Goal: Complete application form: Complete application form

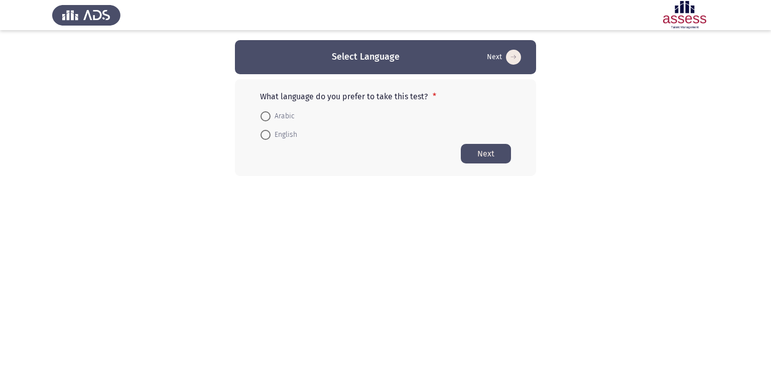
click at [277, 135] on span "English" at bounding box center [283, 135] width 27 height 12
click at [270, 135] on input "English" at bounding box center [265, 135] width 10 height 10
radio input "true"
click at [489, 157] on button "Next" at bounding box center [486, 153] width 50 height 20
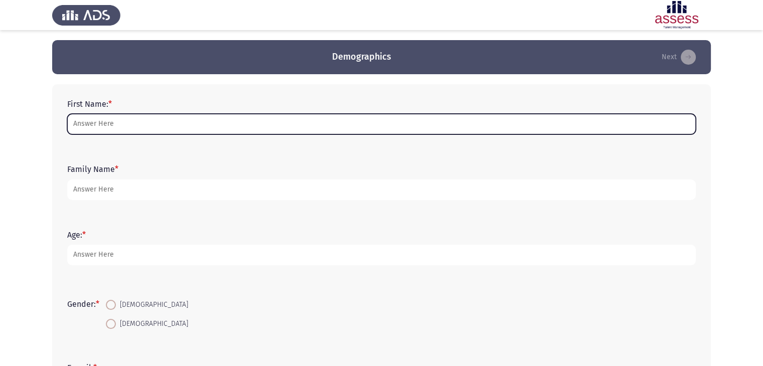
click at [256, 119] on input "First Name: *" at bounding box center [381, 124] width 629 height 21
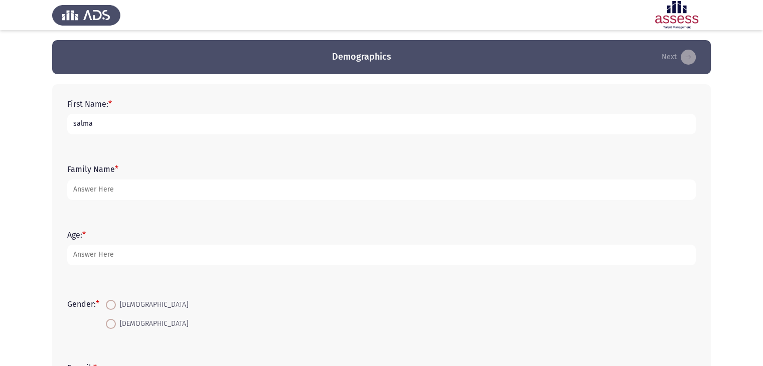
type input "salma"
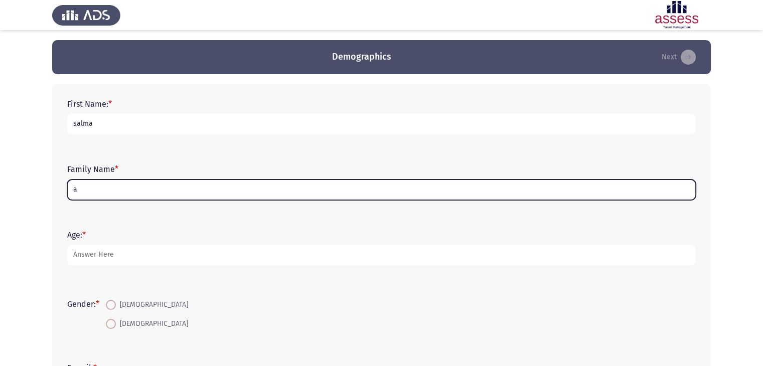
click at [220, 187] on input "a" at bounding box center [381, 190] width 629 height 21
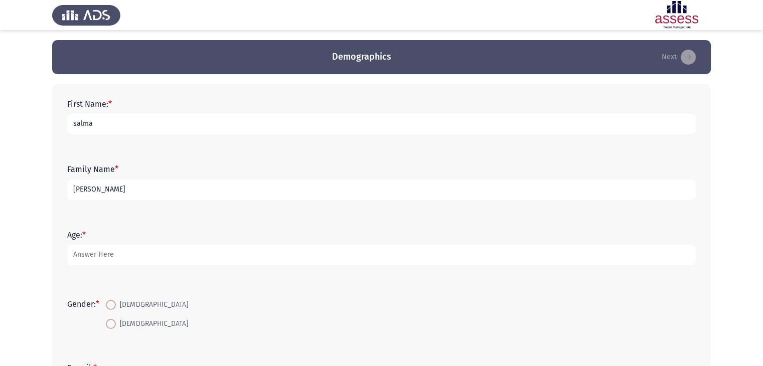
type input "[PERSON_NAME]"
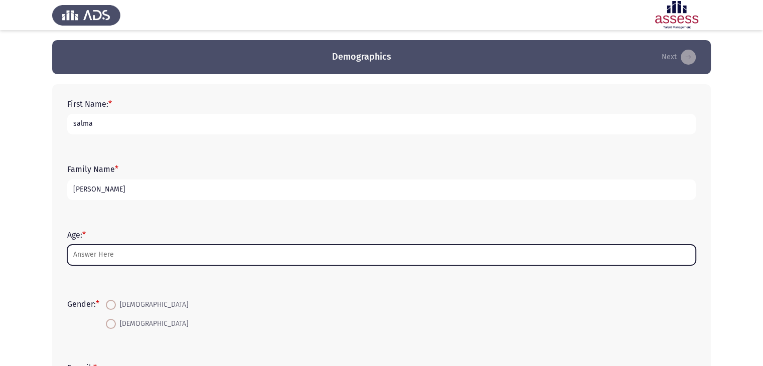
click at [196, 255] on input "Age: *" at bounding box center [381, 255] width 629 height 21
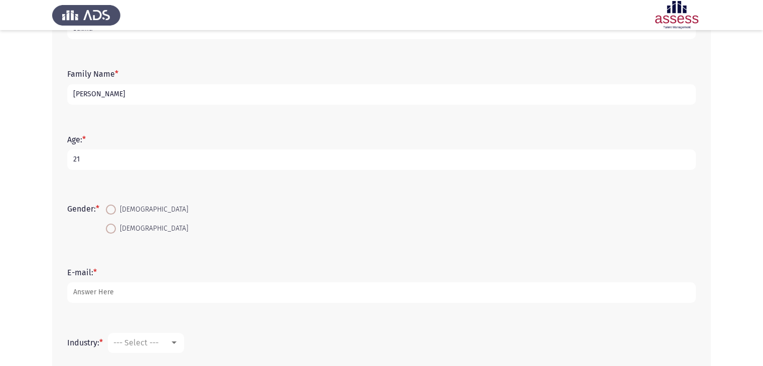
scroll to position [213, 0]
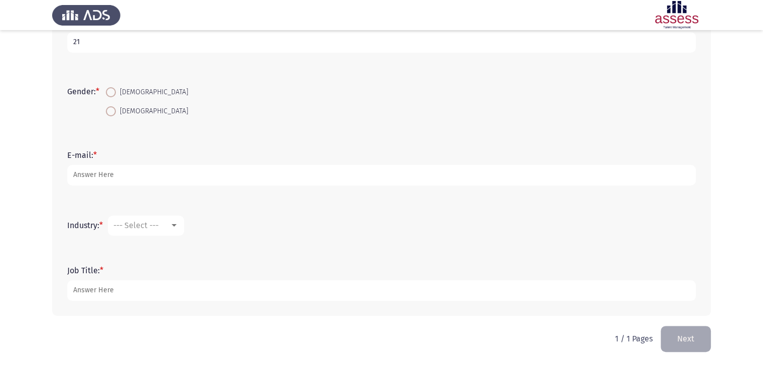
type input "21"
click at [114, 109] on span at bounding box center [111, 111] width 10 height 10
click at [114, 109] on input "[DEMOGRAPHIC_DATA]" at bounding box center [111, 111] width 10 height 10
radio input "true"
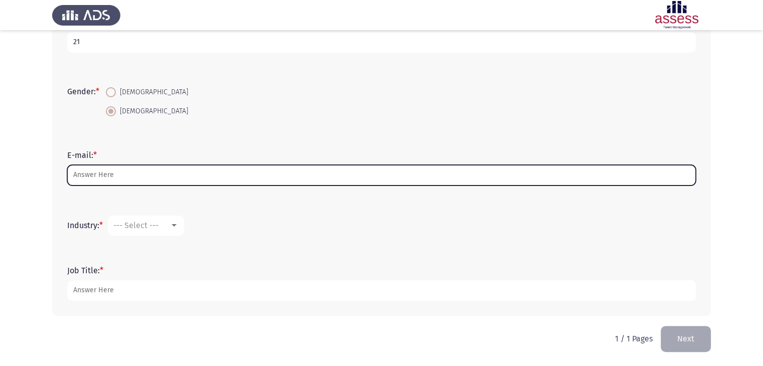
click at [119, 180] on input "E-mail: *" at bounding box center [381, 175] width 629 height 21
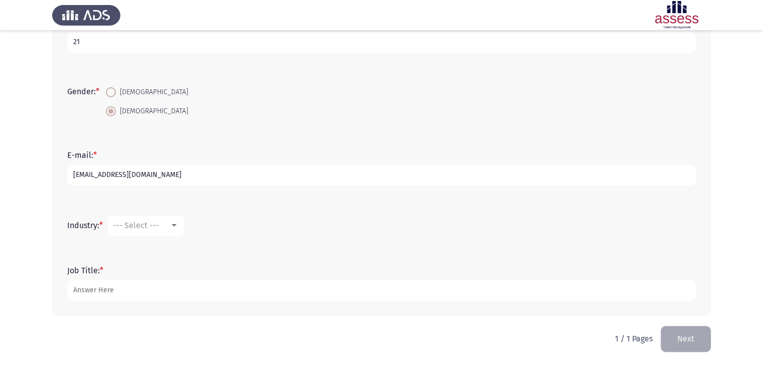
type input "[EMAIL_ADDRESS][DOMAIN_NAME]"
click at [159, 223] on span "--- Select ---" at bounding box center [135, 226] width 45 height 10
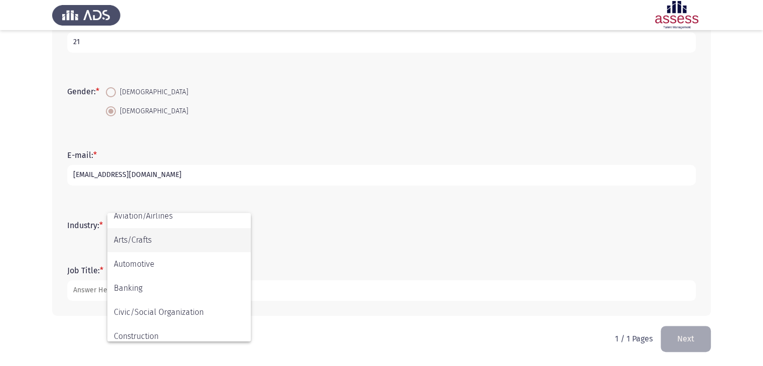
scroll to position [30, 0]
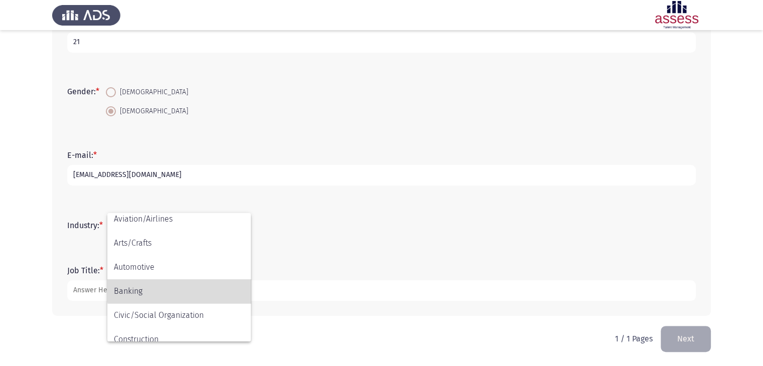
click at [187, 289] on span "Banking" at bounding box center [179, 291] width 130 height 24
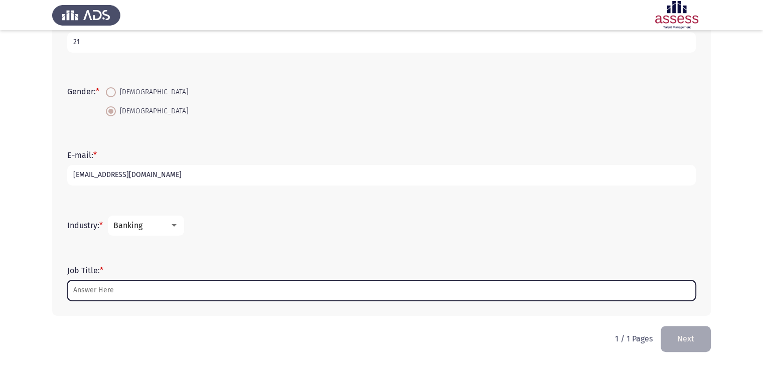
click at [193, 299] on input "Job Title: *" at bounding box center [381, 290] width 629 height 21
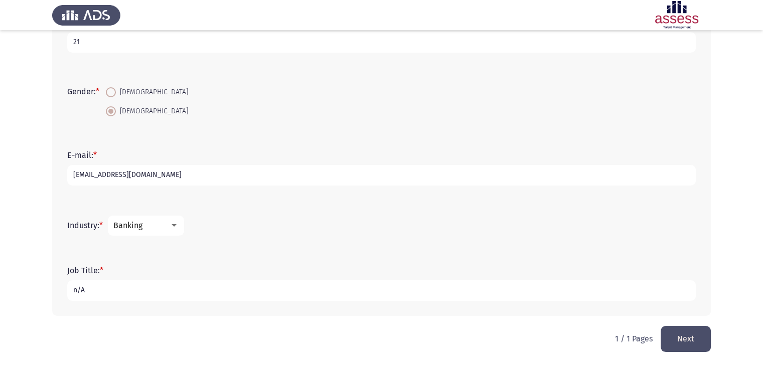
type input "n/A"
click at [677, 330] on button "Next" at bounding box center [686, 339] width 50 height 26
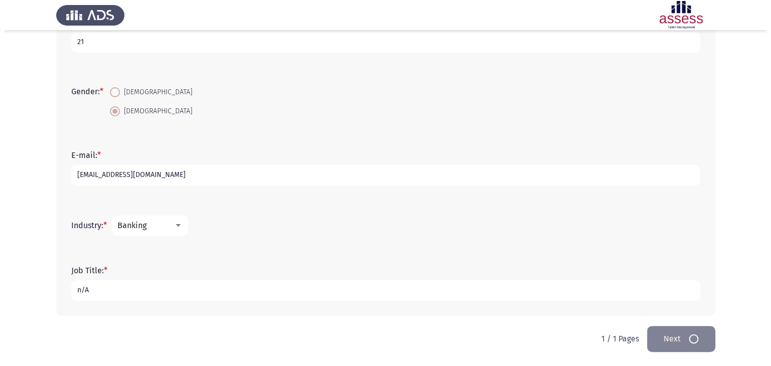
scroll to position [0, 0]
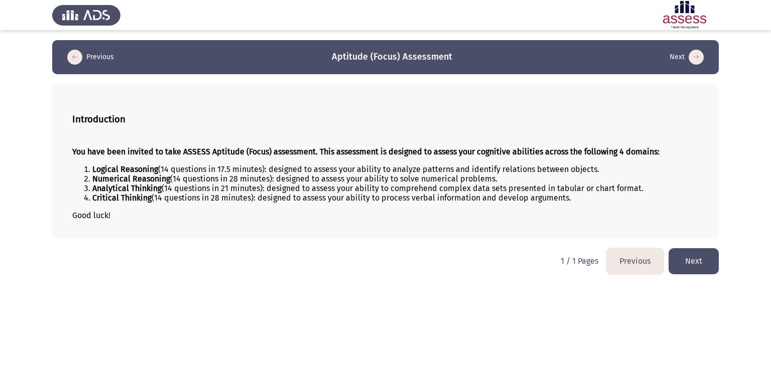
click at [695, 254] on button "Next" at bounding box center [693, 261] width 50 height 26
